Goal: Task Accomplishment & Management: Complete application form

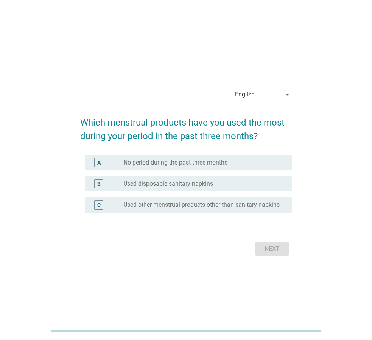
click at [262, 95] on div "English" at bounding box center [258, 94] width 46 height 12
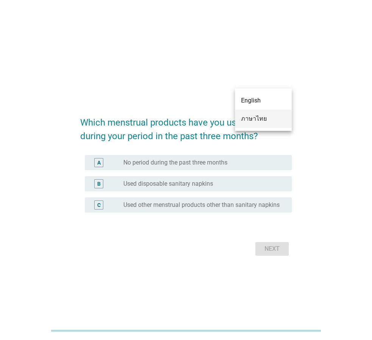
click at [258, 117] on div "ภาษาไทย" at bounding box center [263, 118] width 45 height 9
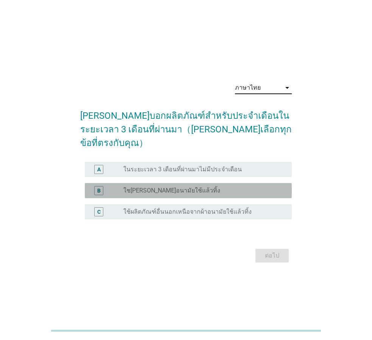
click at [216, 187] on div "radio_button_unchecked ใช[PERSON_NAME]อนามัยใช้แล้วทิ้ง" at bounding box center [201, 191] width 156 height 8
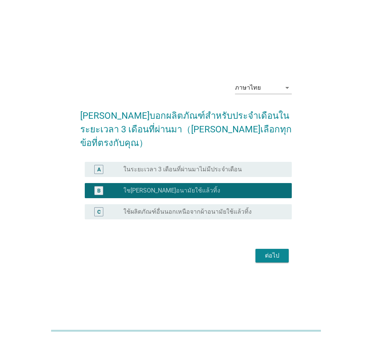
click at [260, 249] on button "ต่อไป" at bounding box center [271, 256] width 33 height 14
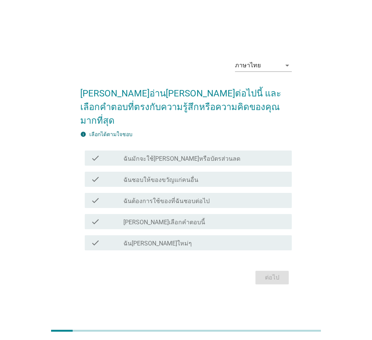
click at [217, 154] on div "check_box_outline_blank ฉันมักจะใช้[PERSON_NAME]หรือบัตรส่วนลด" at bounding box center [204, 158] width 162 height 9
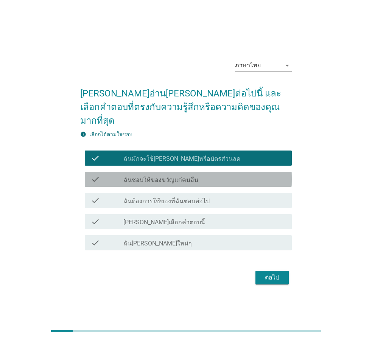
click at [217, 175] on div "check_box_outline_blank ฉันชอบให้ของขวัญแก่คนอื่น" at bounding box center [204, 179] width 162 height 9
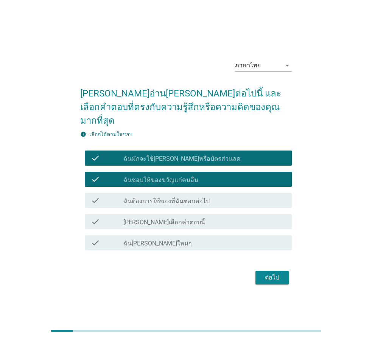
click at [218, 196] on div "check_box_outline_blank ฉันต้องการใช้ของที่ฉันชอบต่อไป" at bounding box center [204, 200] width 162 height 9
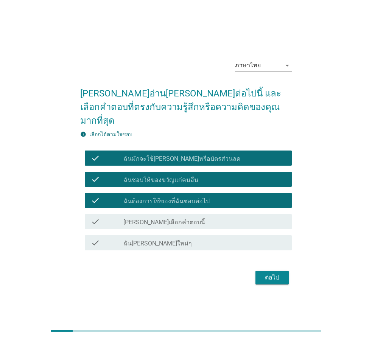
drag, startPoint x: 232, startPoint y: 235, endPoint x: 267, endPoint y: 251, distance: 38.4
click at [232, 238] on div "check_box_outline_blank ฉัน[PERSON_NAME]ใหม่ๆ" at bounding box center [204, 242] width 162 height 9
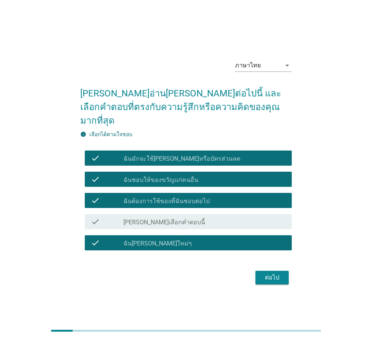
click at [282, 273] on div "ต่อไป" at bounding box center [271, 277] width 21 height 9
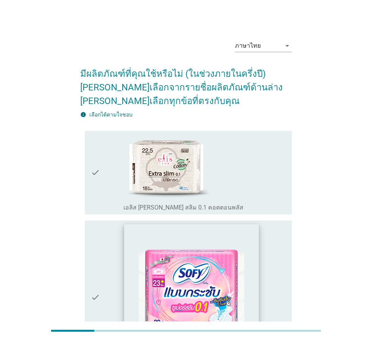
scroll to position [151, 0]
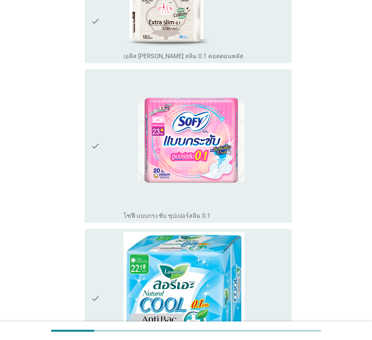
click at [112, 51] on div "check" at bounding box center [107, 22] width 33 height 78
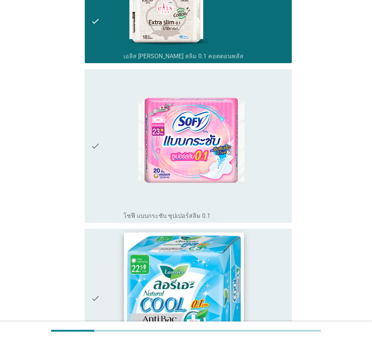
scroll to position [303, 0]
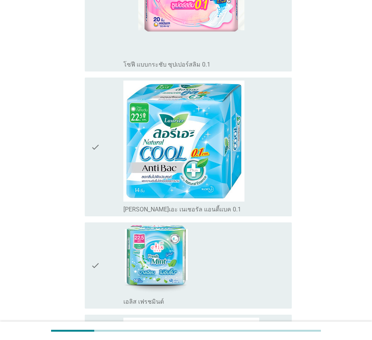
click at [110, 168] on div "check" at bounding box center [107, 147] width 33 height 133
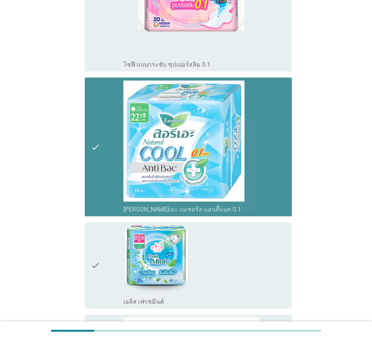
scroll to position [454, 0]
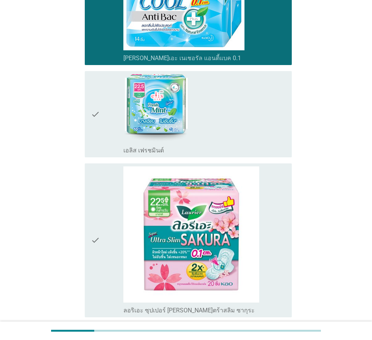
click at [108, 136] on div "check" at bounding box center [107, 114] width 33 height 80
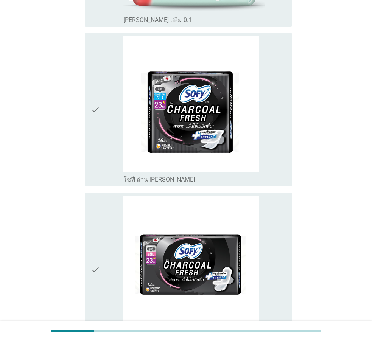
scroll to position [1243, 0]
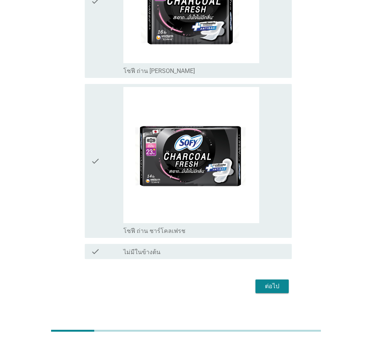
click at [277, 282] on div "ต่อไป" at bounding box center [271, 286] width 21 height 9
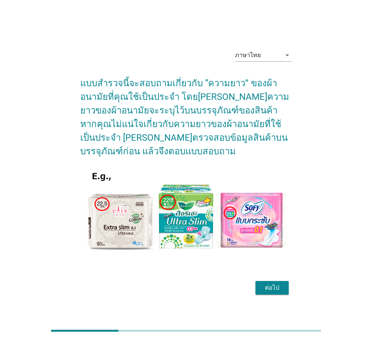
click at [266, 286] on div "ต่อไป" at bounding box center [271, 287] width 21 height 9
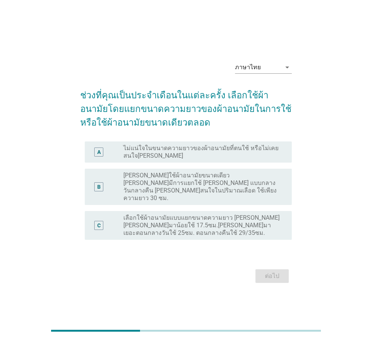
click at [182, 222] on label "เลือกใช้ผ้าอนามัยแบบแยกขนาดความยาว [PERSON_NAME] [PERSON_NAME]มาน้อยใช้ 17.5ซม.…" at bounding box center [201, 225] width 156 height 23
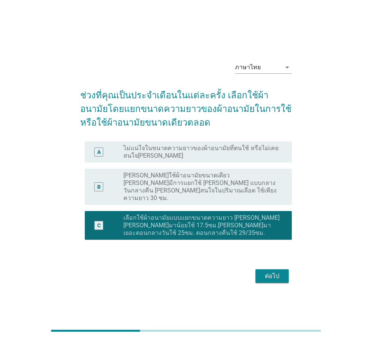
click at [259, 274] on button "ต่อไป" at bounding box center [271, 276] width 33 height 14
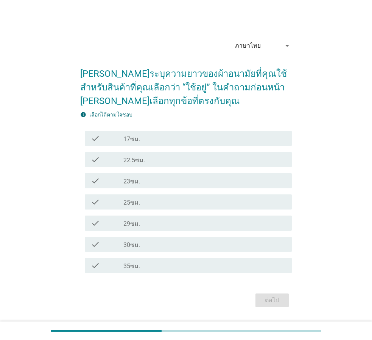
click at [169, 201] on div "check_box_outline_blank 25ซม." at bounding box center [204, 201] width 162 height 9
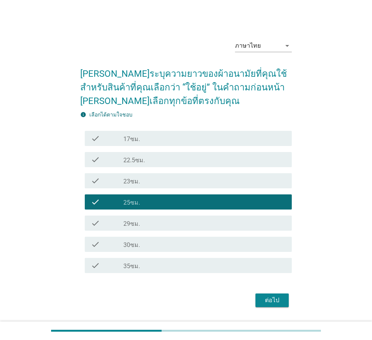
click at [166, 240] on div "check_box_outline_blank 30ซม." at bounding box center [204, 244] width 162 height 9
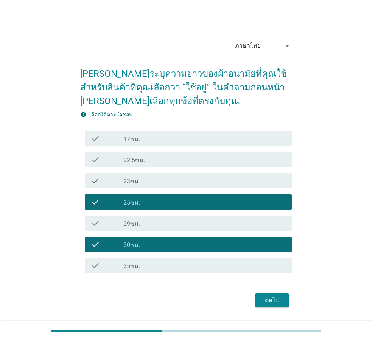
click at [271, 299] on div "ต่อไป" at bounding box center [271, 300] width 21 height 9
